Goal: Task Accomplishment & Management: Manage account settings

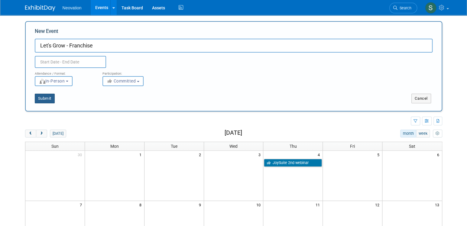
click at [41, 96] on button "Submit" at bounding box center [45, 99] width 20 height 10
type input "Let's Grow - Franchise"
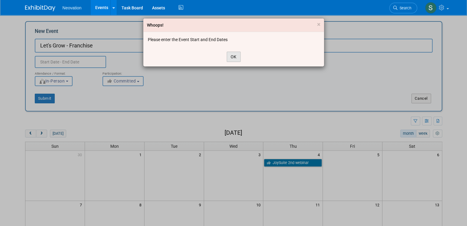
click at [234, 57] on button "OK" at bounding box center [234, 57] width 14 height 10
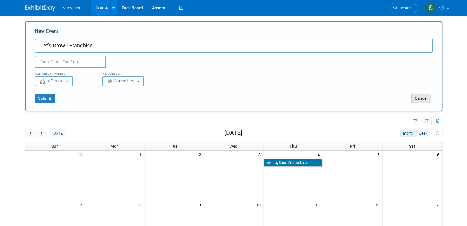
click at [421, 96] on button "Cancel" at bounding box center [421, 99] width 20 height 10
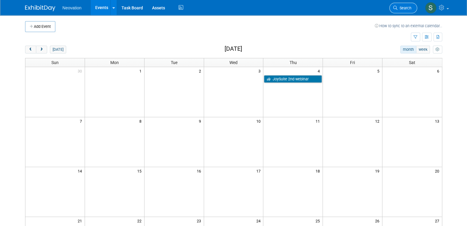
click at [403, 8] on span "Search" at bounding box center [404, 8] width 14 height 5
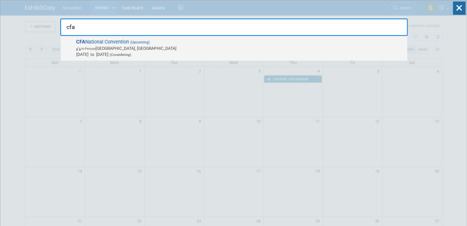
type input "cfa"
click at [105, 41] on span "CFA National Convention (Upcoming) In-Person [GEOGRAPHIC_DATA], [GEOGRAPHIC_DAT…" at bounding box center [239, 48] width 330 height 18
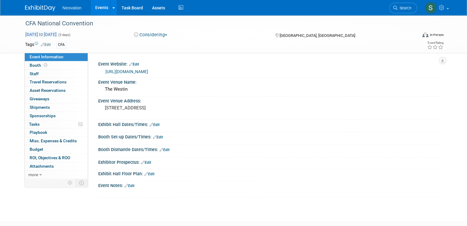
click at [38, 34] on span "Apr 18, 2026 to Apr 20, 2026" at bounding box center [41, 34] width 32 height 5
select select "3"
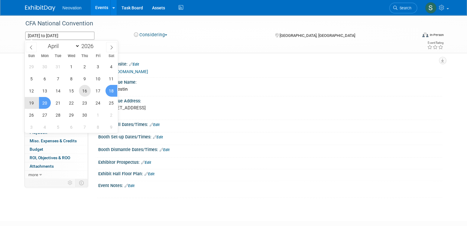
click at [85, 90] on span "16" at bounding box center [85, 91] width 12 height 12
type input "Apr 16, 2026"
click at [59, 101] on span "21" at bounding box center [58, 103] width 12 height 12
